Goal: Task Accomplishment & Management: Manage account settings

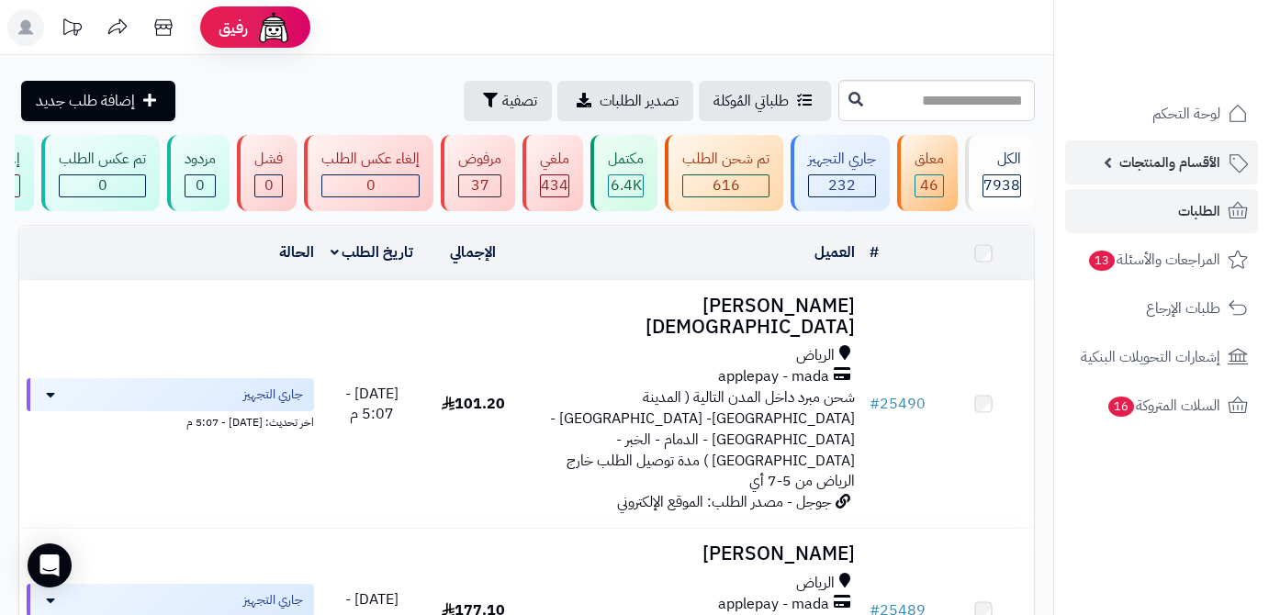
scroll to position [3506, 0]
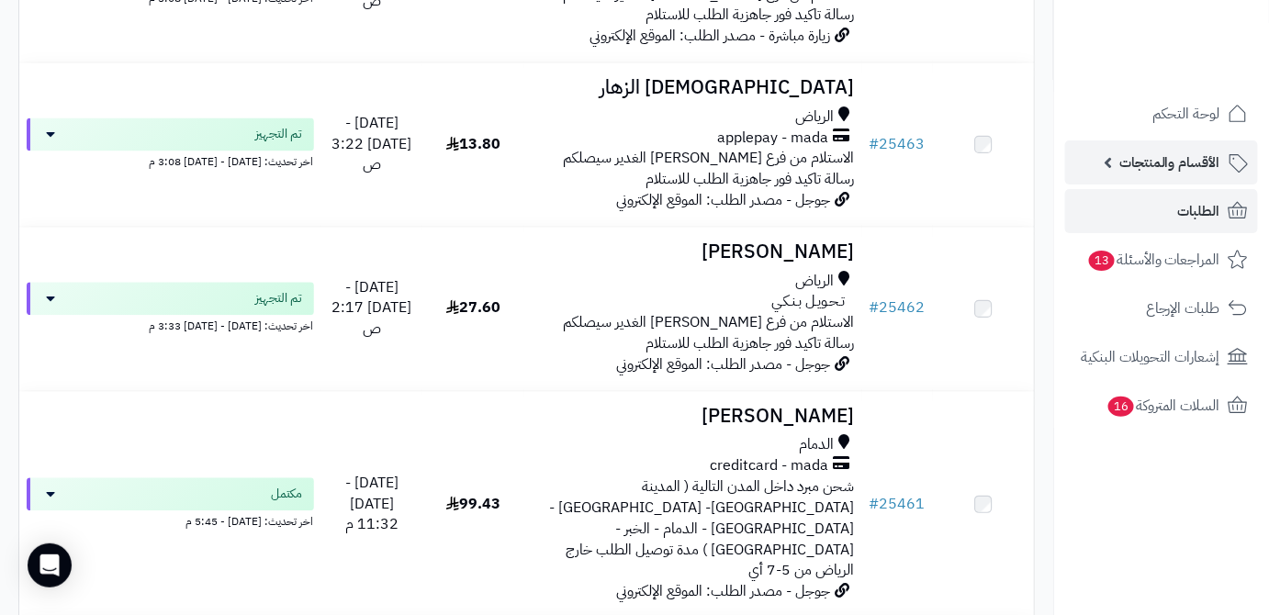
click at [1170, 170] on span "الأقسام والمنتجات" at bounding box center [1169, 163] width 101 height 26
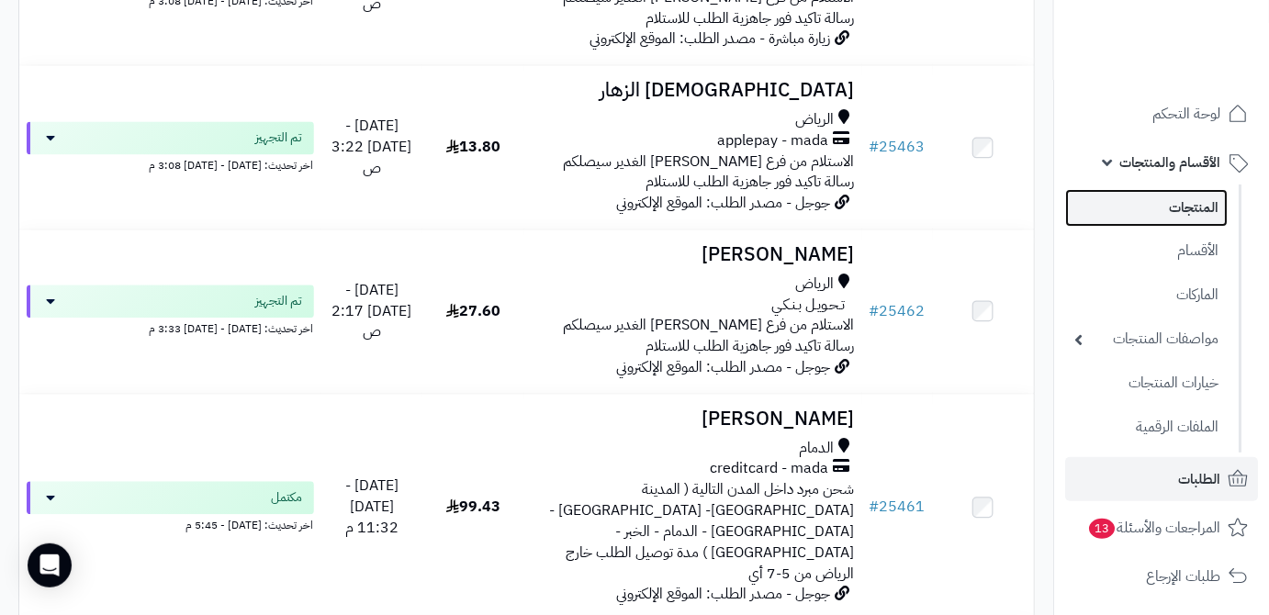
click at [1175, 208] on link "المنتجات" at bounding box center [1146, 208] width 163 height 38
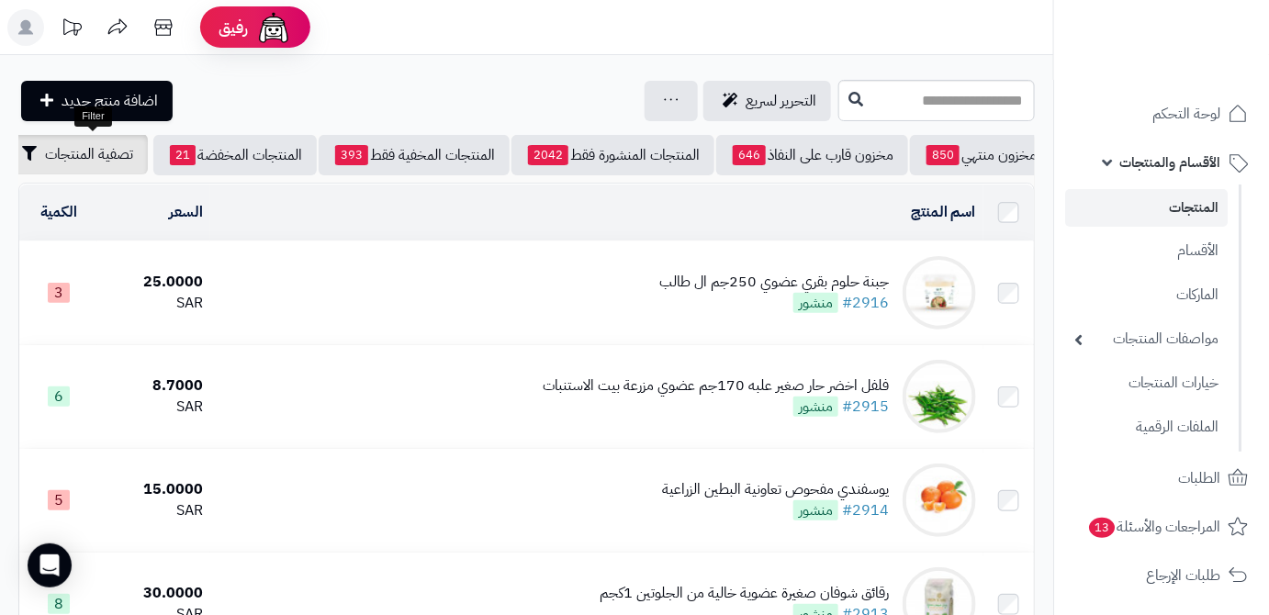
scroll to position [0, -194]
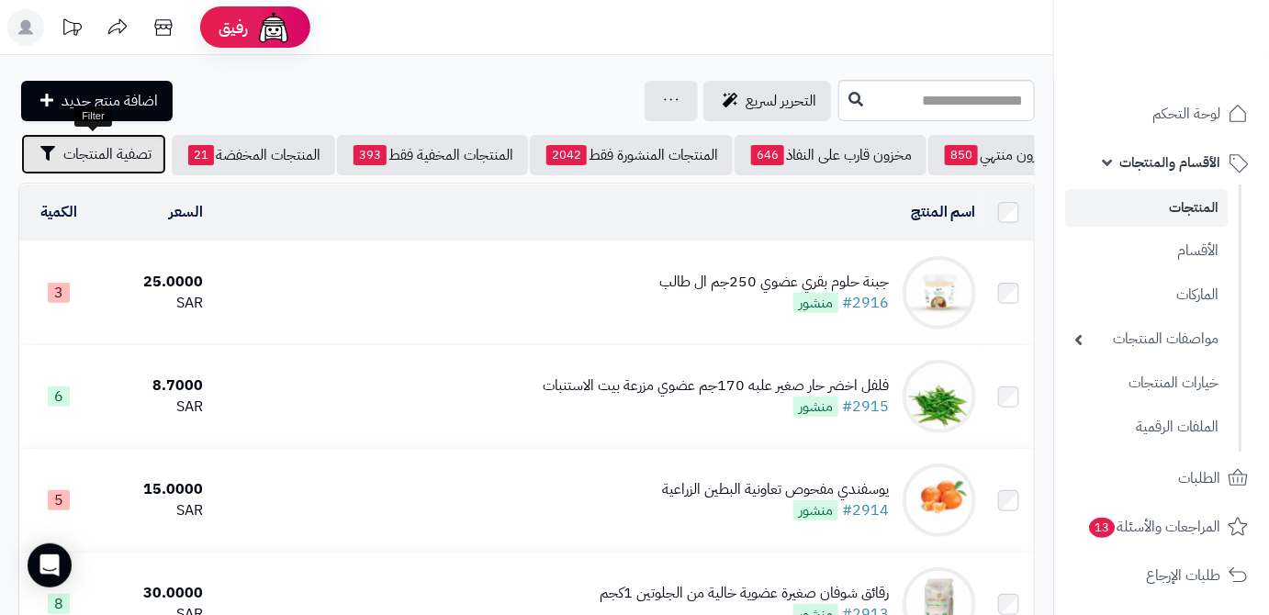
click at [76, 157] on span "تصفية المنتجات" at bounding box center [107, 154] width 88 height 22
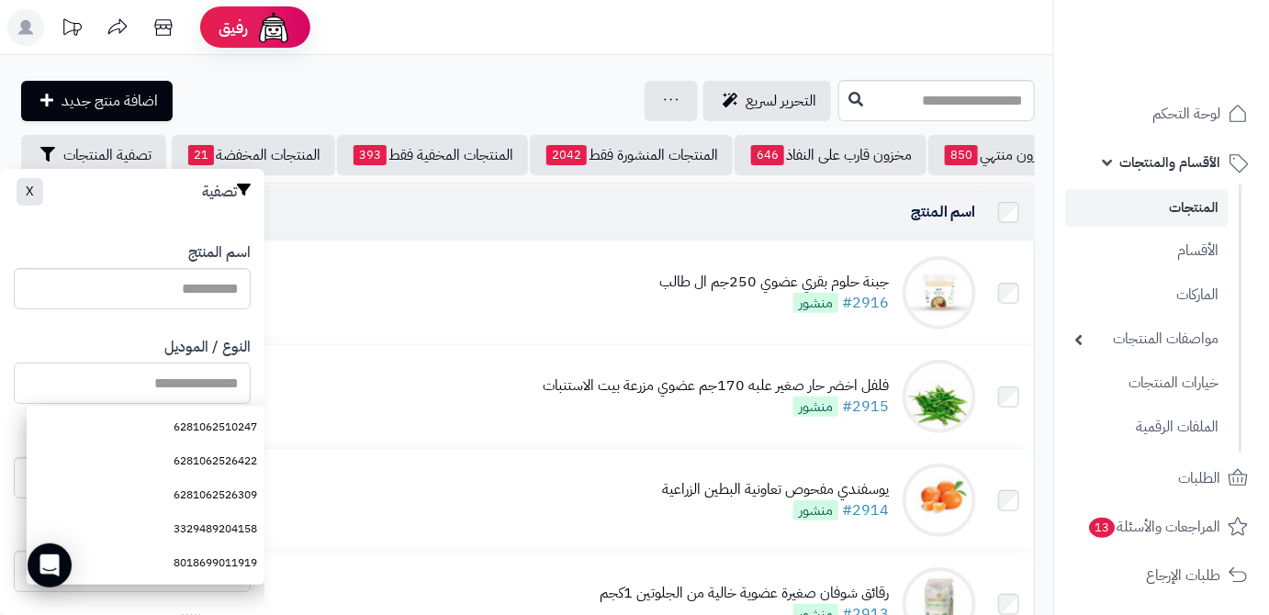
paste input "**********"
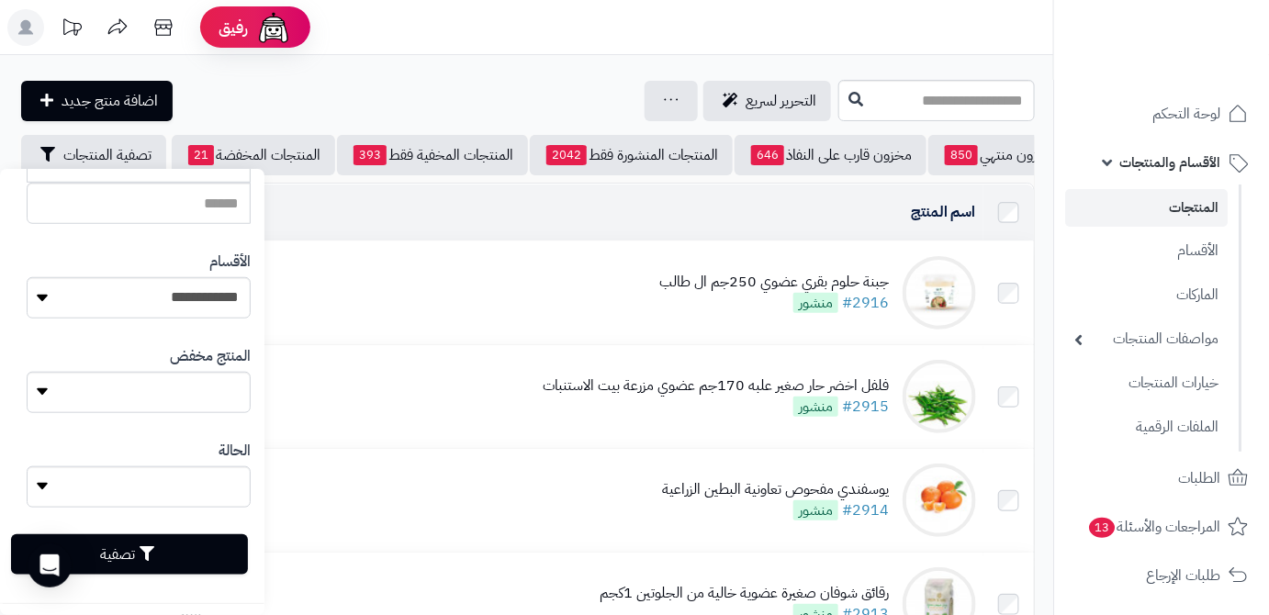
scroll to position [507, 0]
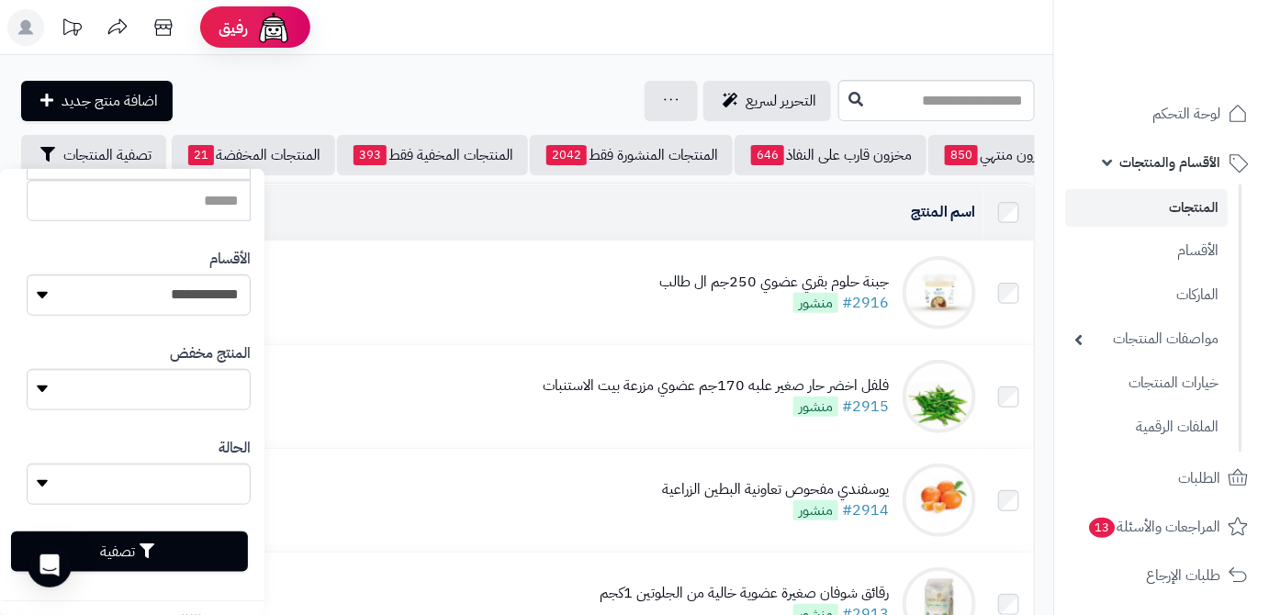
type input "**********"
click at [188, 566] on button "تصفية" at bounding box center [129, 552] width 237 height 40
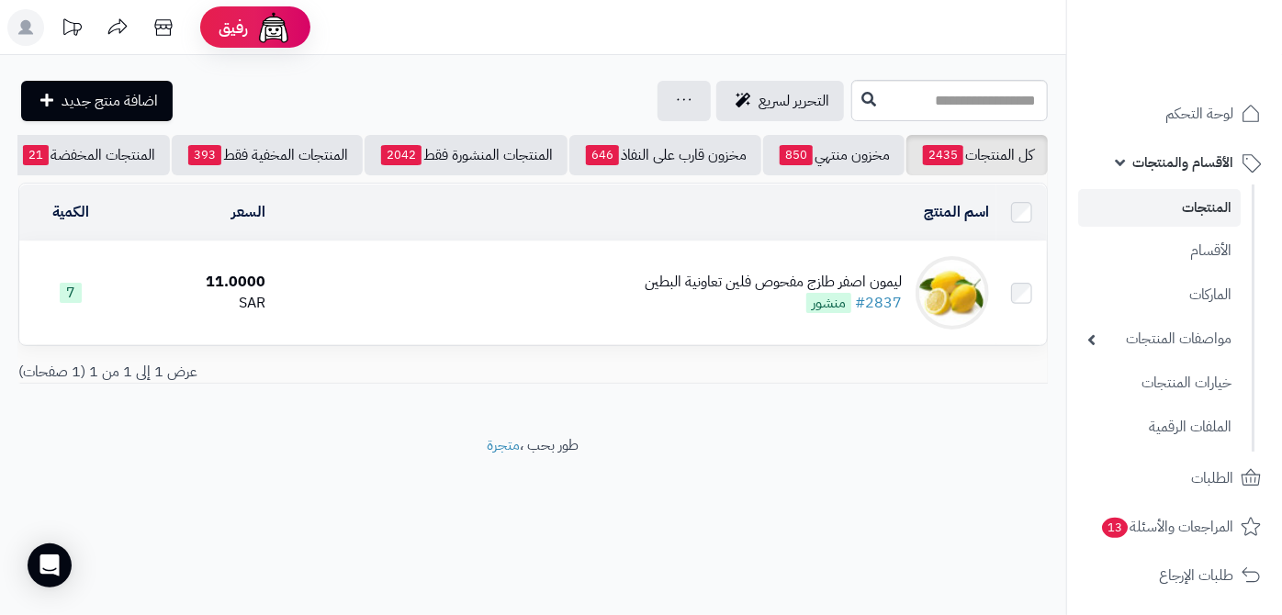
click at [668, 293] on div "ليمون اصفر طازج مفحوص فلين تعاونية البطين" at bounding box center [773, 282] width 257 height 21
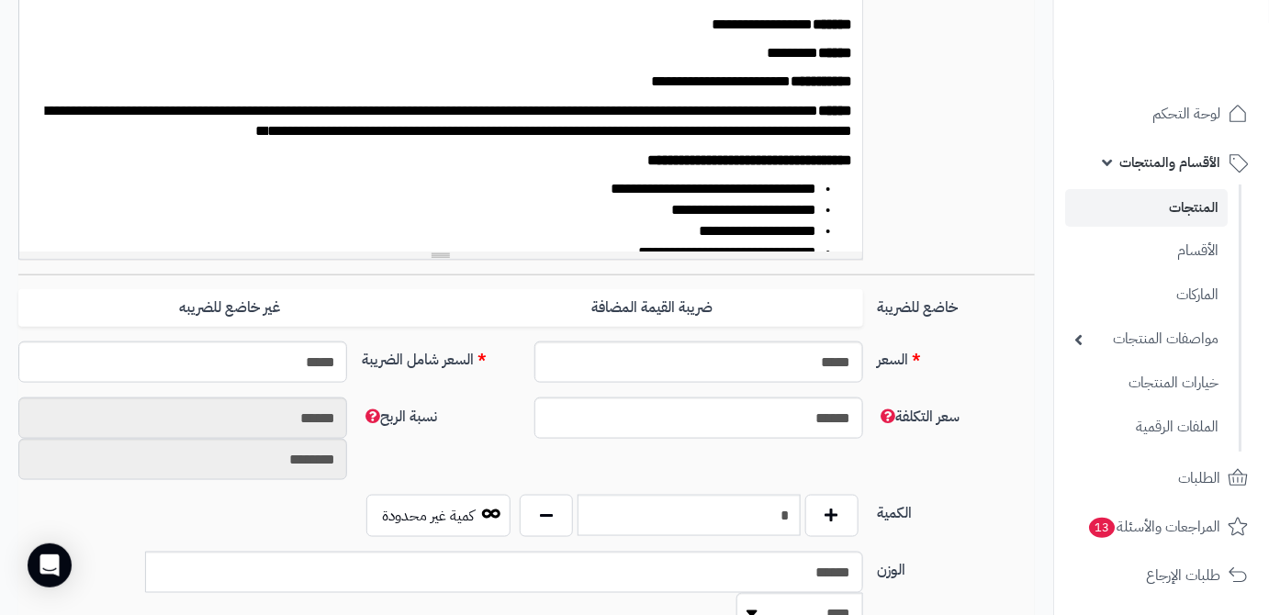
scroll to position [668, 0]
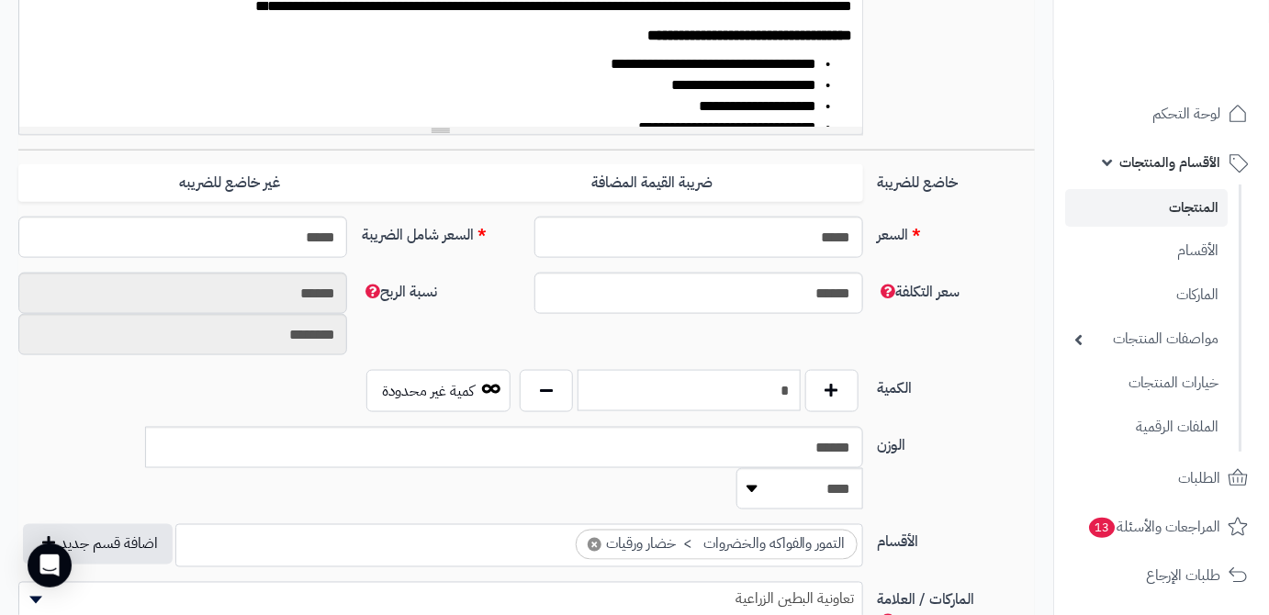
click at [758, 384] on input "*" at bounding box center [689, 390] width 223 height 41
type input "*"
click at [710, 328] on div "سعر التكلفة ****** نسبة الربح ****** ********" at bounding box center [526, 321] width 1031 height 97
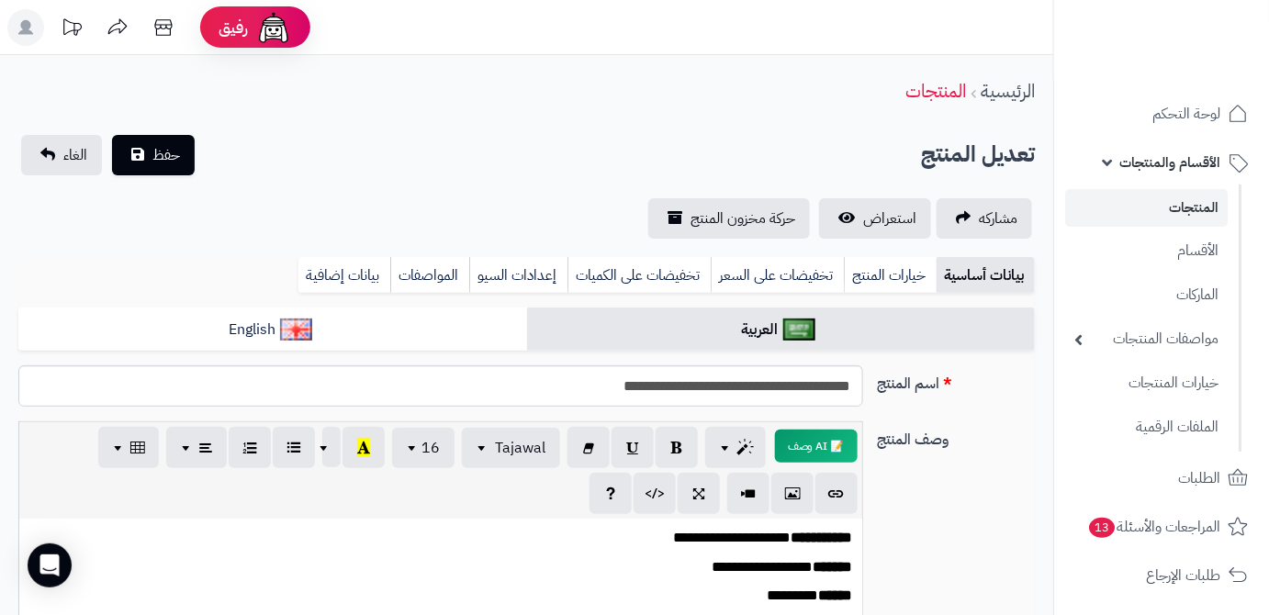
scroll to position [0, 0]
click at [178, 166] on button "حفظ" at bounding box center [153, 154] width 83 height 40
